Goal: Task Accomplishment & Management: Use online tool/utility

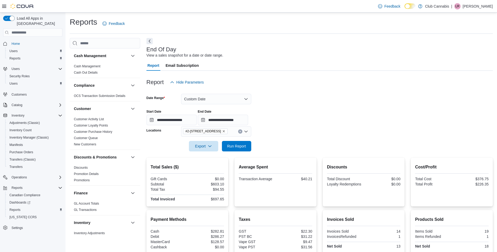
scroll to position [46, 0]
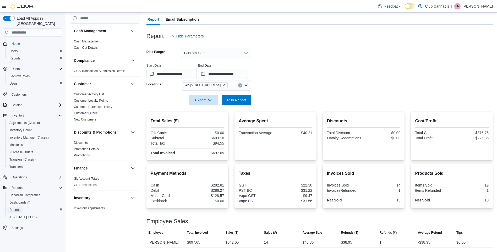
click at [14, 208] on span "Reports" at bounding box center [14, 210] width 11 height 4
click at [232, 100] on span "Run Report" at bounding box center [236, 99] width 19 height 5
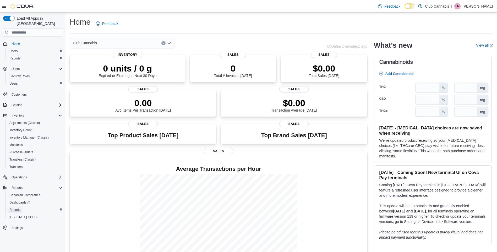
click at [18, 208] on span "Reports" at bounding box center [14, 210] width 11 height 4
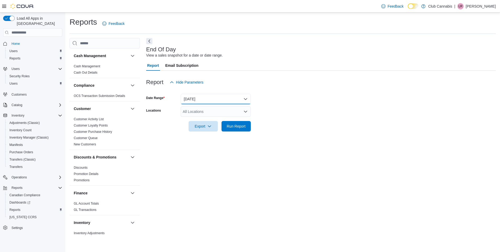
click at [230, 98] on button "Today" at bounding box center [216, 99] width 70 height 10
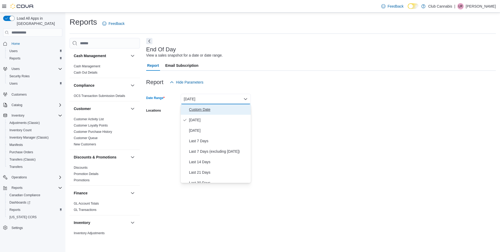
click at [201, 110] on span "Custom Date" at bounding box center [219, 109] width 60 height 6
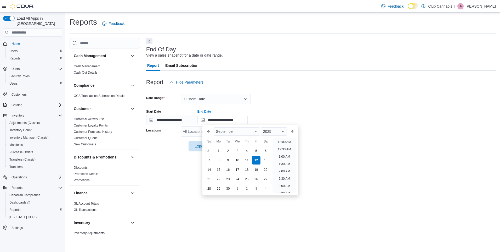
click at [205, 119] on input "**********" at bounding box center [223, 120] width 50 height 10
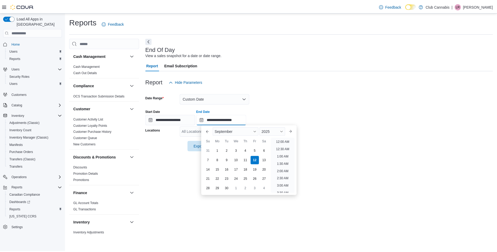
scroll to position [297, 0]
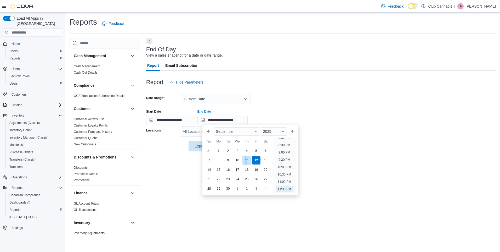
click at [246, 159] on div "11" at bounding box center [246, 159] width 9 height 9
type input "**********"
click at [166, 169] on div "**********" at bounding box center [321, 137] width 350 height 199
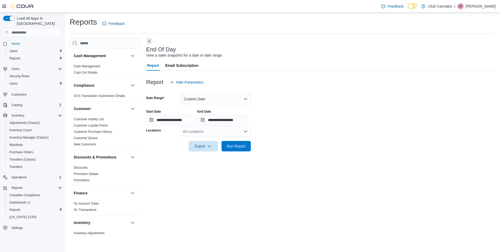
click at [246, 131] on icon "Open list of options" at bounding box center [246, 131] width 4 height 4
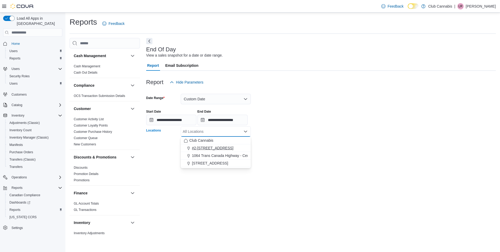
click at [208, 148] on span "#2-726 Sydney Ave Kamloops" at bounding box center [213, 147] width 42 height 5
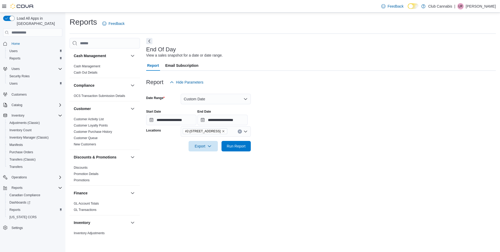
drag, startPoint x: 195, startPoint y: 194, endPoint x: 200, endPoint y: 171, distance: 23.6
click at [195, 193] on div "**********" at bounding box center [321, 137] width 350 height 199
click at [234, 146] on span "Run Report" at bounding box center [236, 145] width 19 height 5
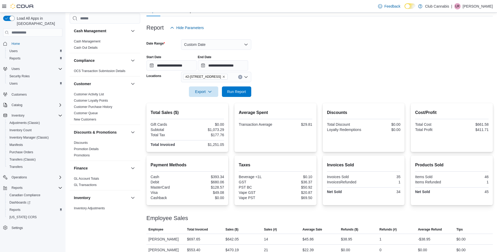
scroll to position [62, 0]
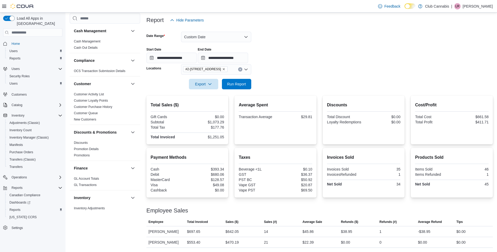
click at [225, 69] on icon "Remove #2-726 Sydney Ave Kamloops from selection in this group" at bounding box center [223, 69] width 3 height 3
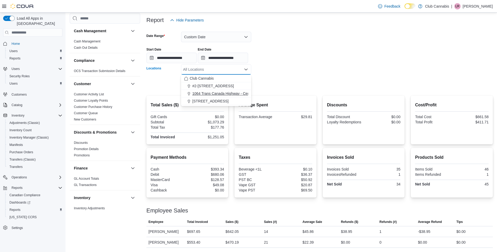
click at [212, 92] on span "1064 Trans Canada Highway - Central Cariboo Cannabis" at bounding box center [238, 93] width 93 height 5
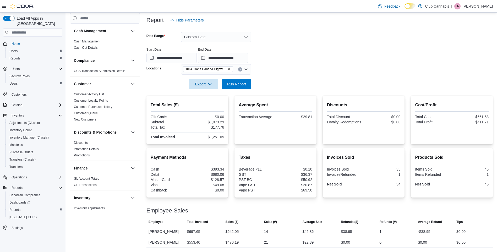
click at [308, 77] on div at bounding box center [319, 77] width 346 height 4
click at [231, 82] on span "Run Report" at bounding box center [236, 83] width 19 height 5
click at [229, 68] on icon "Remove 1064 Trans Canada Highway - Central Cariboo Cannabis from selection in t…" at bounding box center [228, 69] width 3 height 3
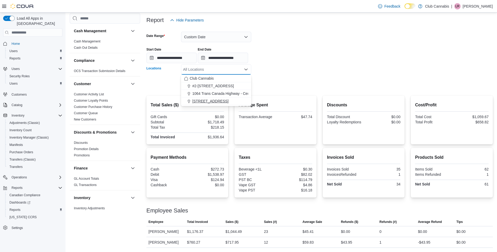
click at [206, 100] on span "355 Birch Ave" at bounding box center [210, 100] width 36 height 5
click at [301, 76] on div at bounding box center [319, 77] width 346 height 4
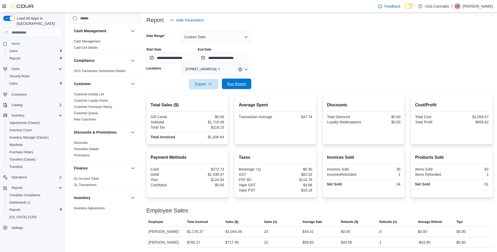
click at [238, 84] on span "Run Report" at bounding box center [236, 83] width 19 height 5
click at [217, 69] on icon "Remove 355 Birch Ave from selection in this group" at bounding box center [218, 69] width 3 height 3
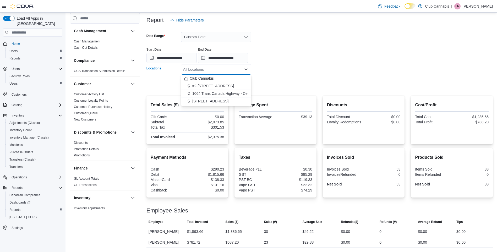
click at [203, 94] on span "1064 Trans Canada Highway - Central Cariboo Cannabis" at bounding box center [238, 93] width 93 height 5
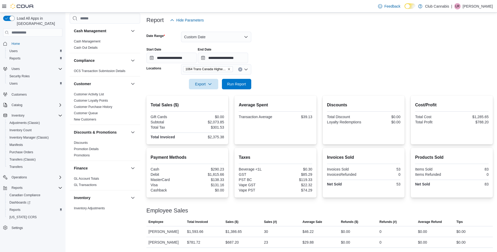
click at [315, 70] on form "**********" at bounding box center [319, 57] width 346 height 64
click at [236, 84] on span "Run Report" at bounding box center [236, 83] width 19 height 5
click at [239, 82] on span "Run Report" at bounding box center [236, 83] width 19 height 5
